Goal: Find specific page/section: Find specific page/section

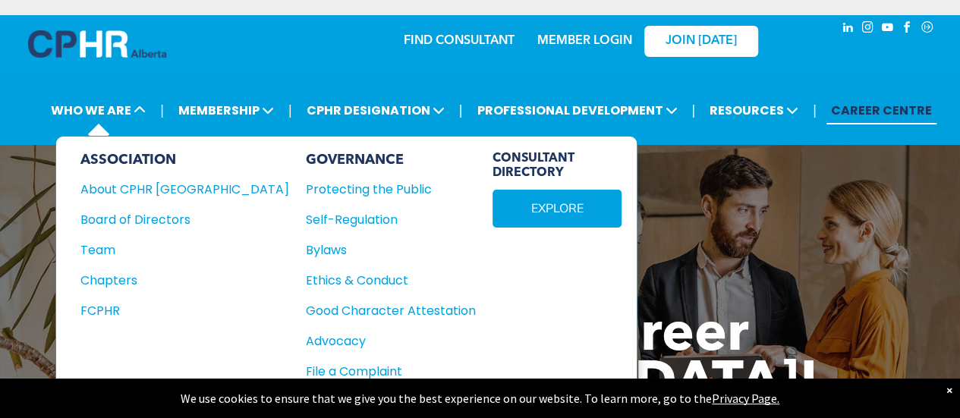
click at [493, 168] on span "CONSULTANT DIRECTORY" at bounding box center [557, 166] width 129 height 29
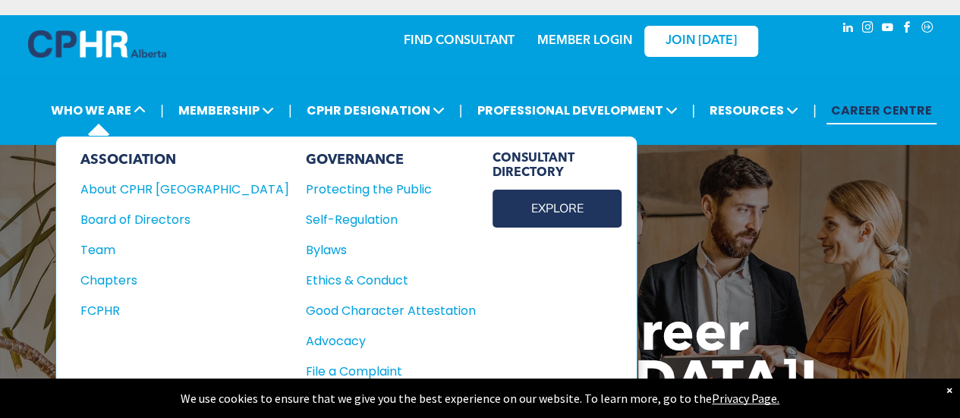
click at [493, 206] on link "EXPLORE" at bounding box center [557, 209] width 129 height 38
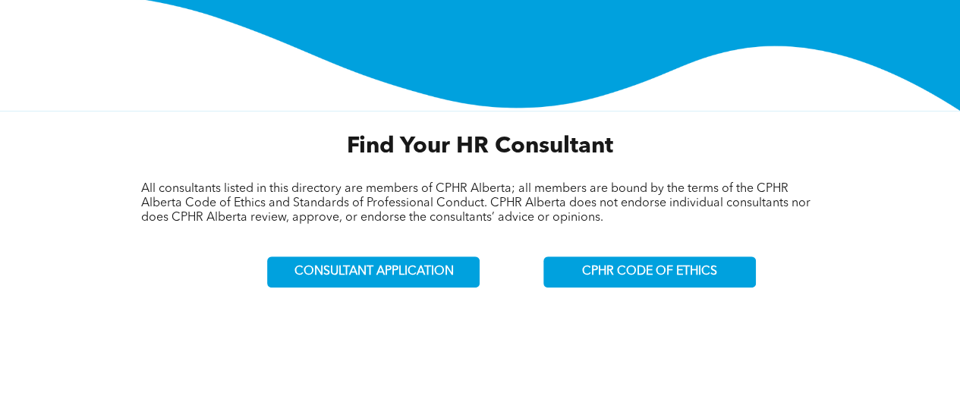
scroll to position [455, 0]
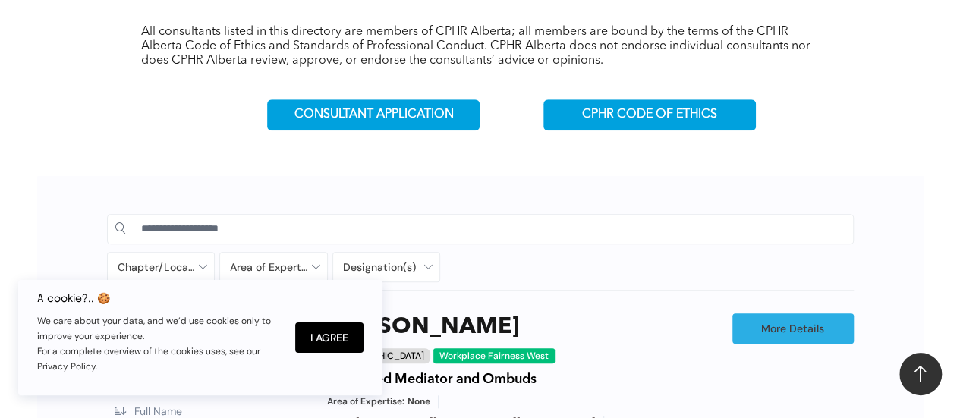
scroll to position [607, 0]
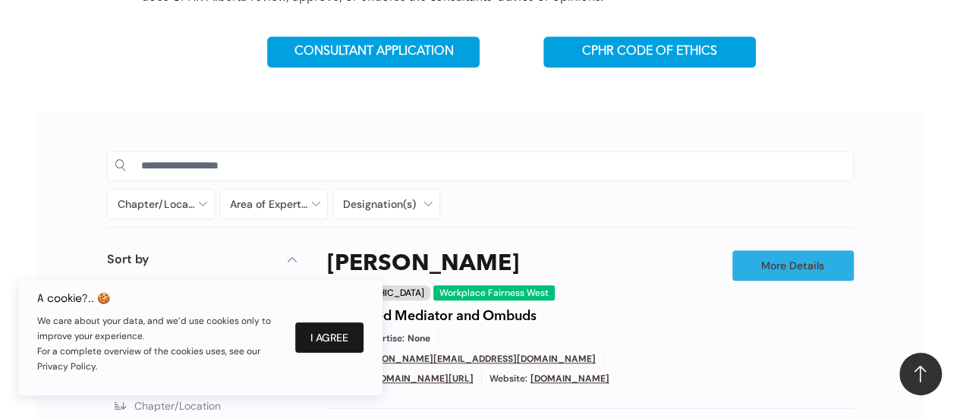
click at [342, 332] on button "I Agree" at bounding box center [329, 338] width 68 height 30
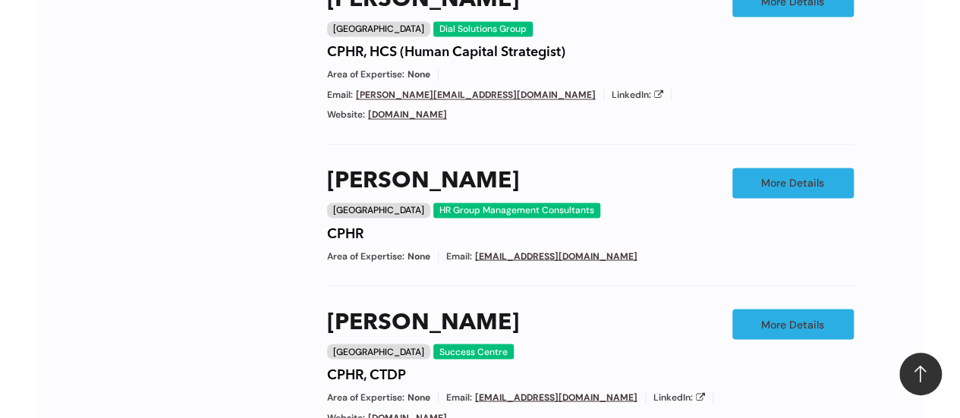
scroll to position [1442, 0]
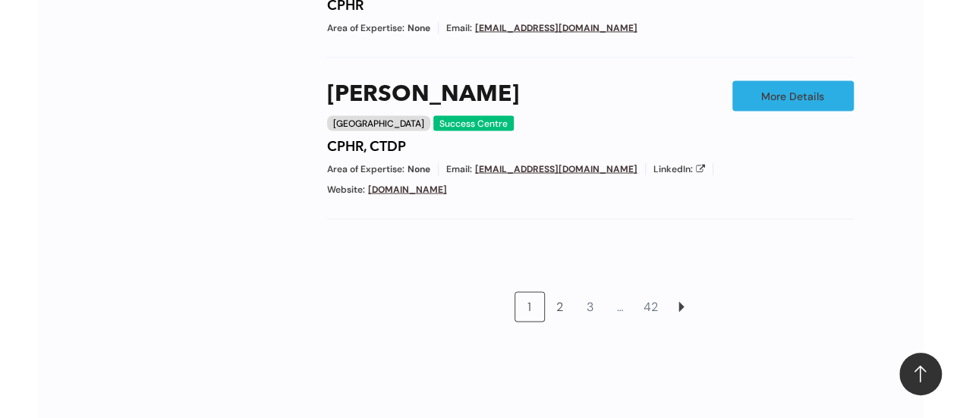
click at [559, 293] on link "2" at bounding box center [560, 307] width 29 height 29
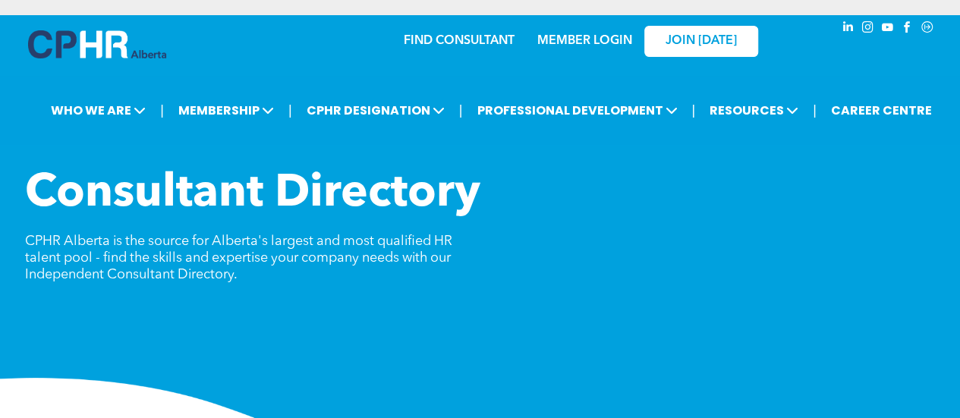
click at [88, 48] on img at bounding box center [97, 44] width 138 height 28
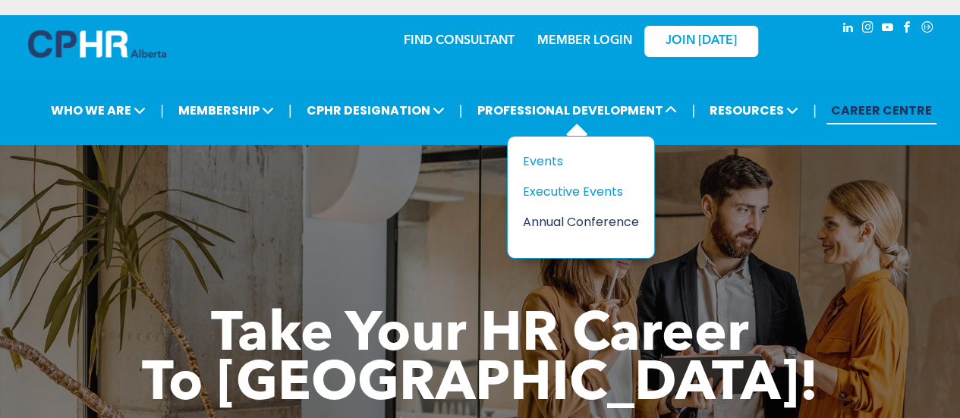
click at [594, 219] on div "Annual Conference" at bounding box center [575, 221] width 105 height 19
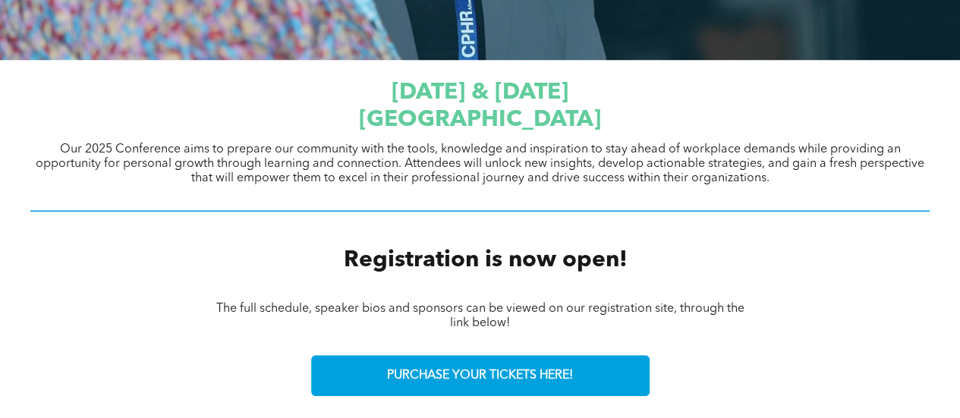
scroll to position [468, 0]
